Goal: Feedback & Contribution: Leave review/rating

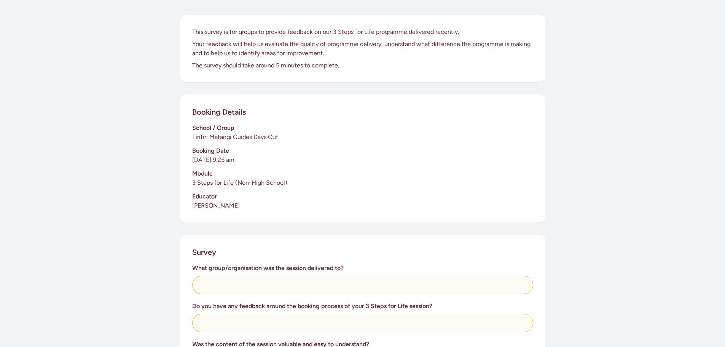
scroll to position [114, 0]
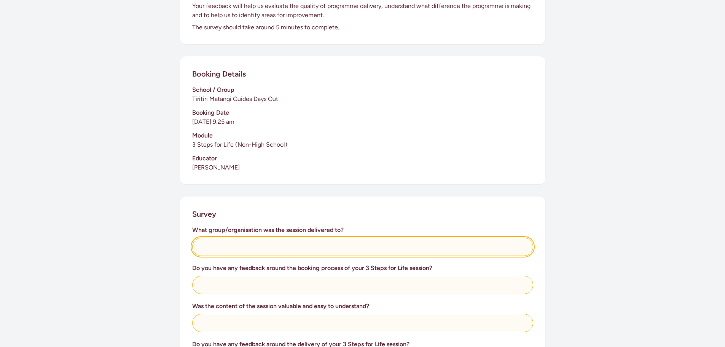
click at [365, 245] on input "text" at bounding box center [362, 246] width 341 height 18
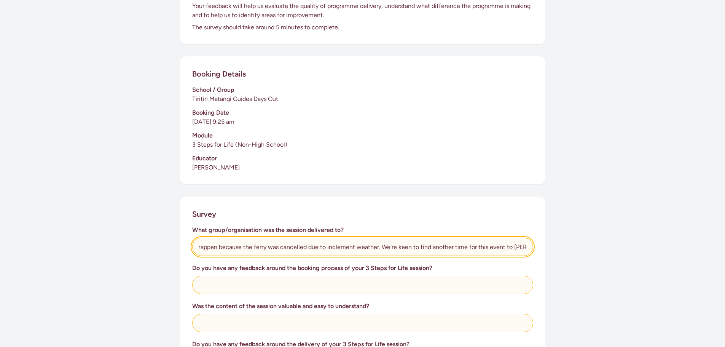
scroll to position [0, 58]
type input "The session didn't happen because the ferry was cancelled due to inclement weat…"
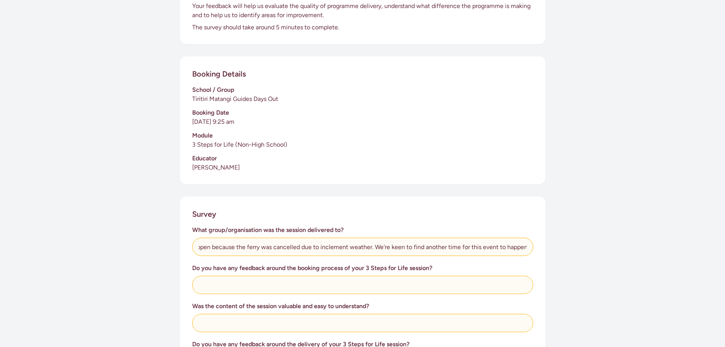
scroll to position [0, 0]
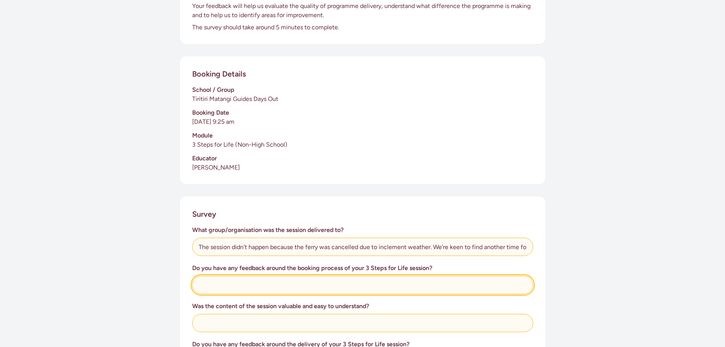
click at [421, 286] on input "text" at bounding box center [362, 284] width 341 height 18
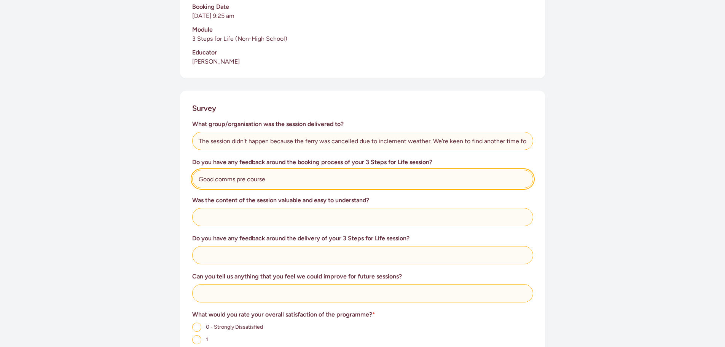
scroll to position [228, 0]
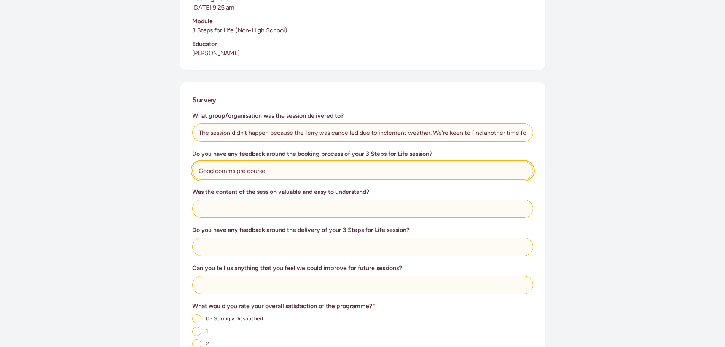
type input "Good comms pre course"
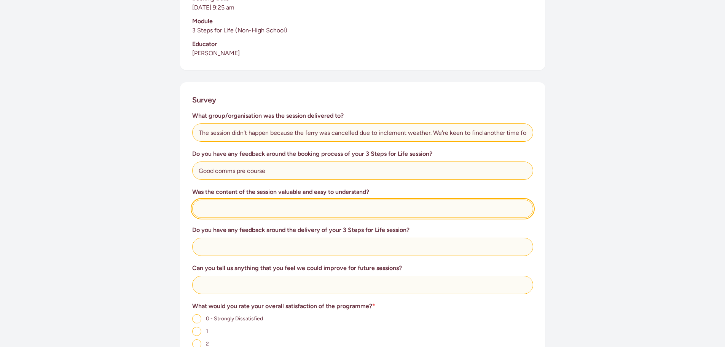
click at [247, 210] on input "text" at bounding box center [362, 208] width 341 height 18
type input "Not applicable"
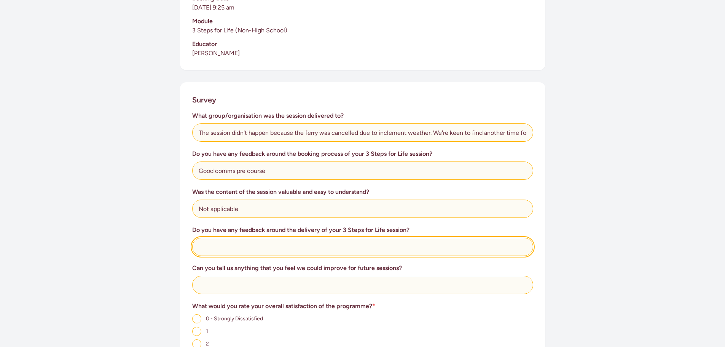
click at [226, 245] on input "text" at bounding box center [362, 246] width 341 height 18
type input "Not applicable"
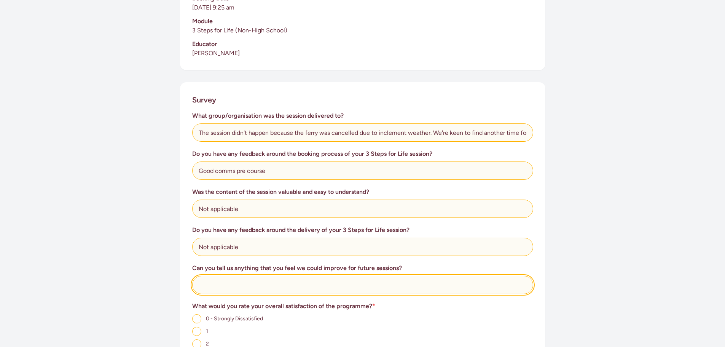
click at [232, 285] on input "text" at bounding box center [362, 284] width 341 height 18
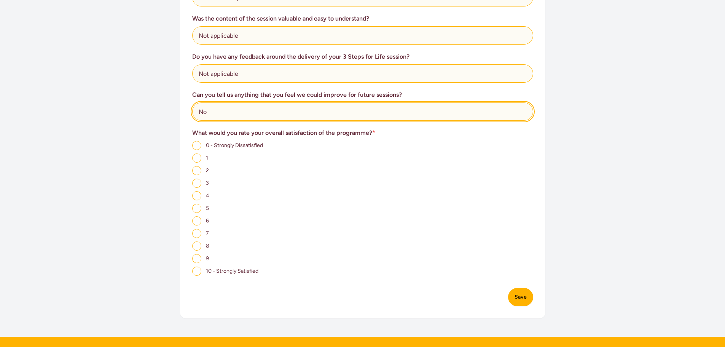
scroll to position [418, 0]
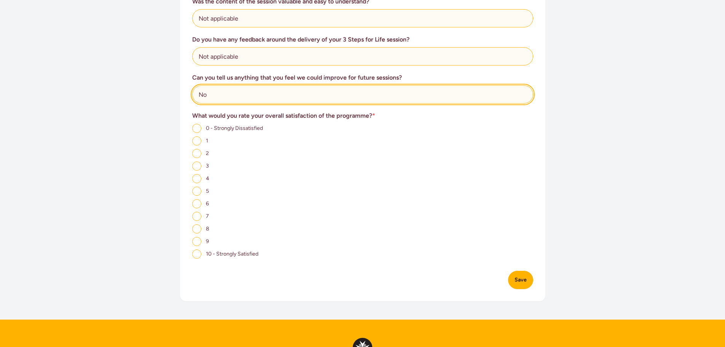
type input "No"
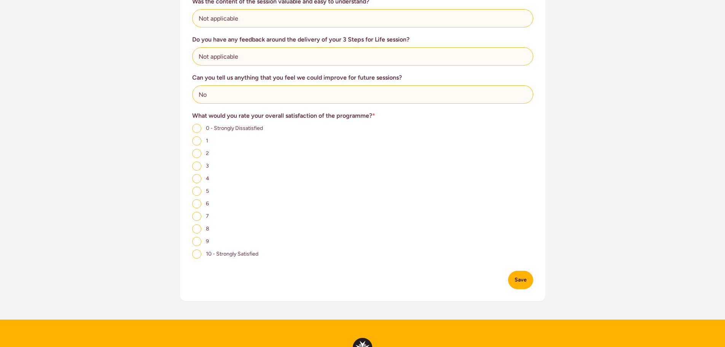
click at [197, 250] on input "10 - Strongly Satisfied" at bounding box center [196, 253] width 9 height 9
radio input "true"
click at [520, 278] on button "Save" at bounding box center [520, 279] width 25 height 18
